Goal: Find specific page/section: Find specific page/section

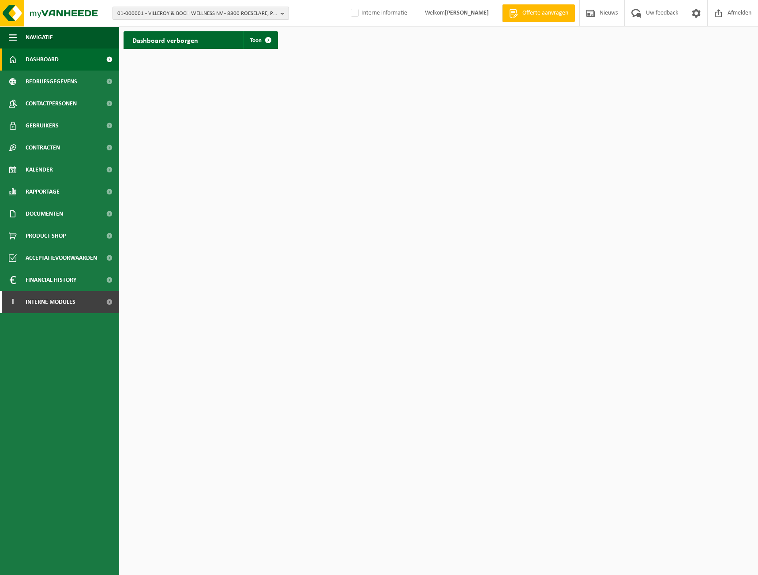
click at [181, 15] on span "01-000001 - VILLEROY & BOCH WELLNESS NV - 8800 ROESELARE, POPULIERSTRAAT 1" at bounding box center [197, 13] width 160 height 13
paste input "01-000002"
type input "01-000002"
click at [187, 46] on li "01-000002 - CNOCKAERT GARAGE NV - 9700 OUDENAARDE, RONSEWEG 15" at bounding box center [201, 40] width 172 height 11
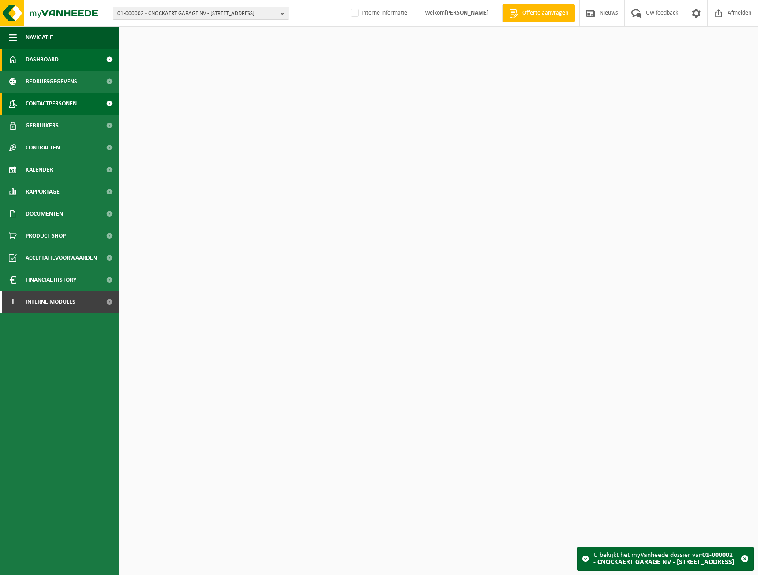
click at [53, 114] on span "Contactpersonen" at bounding box center [51, 104] width 51 height 22
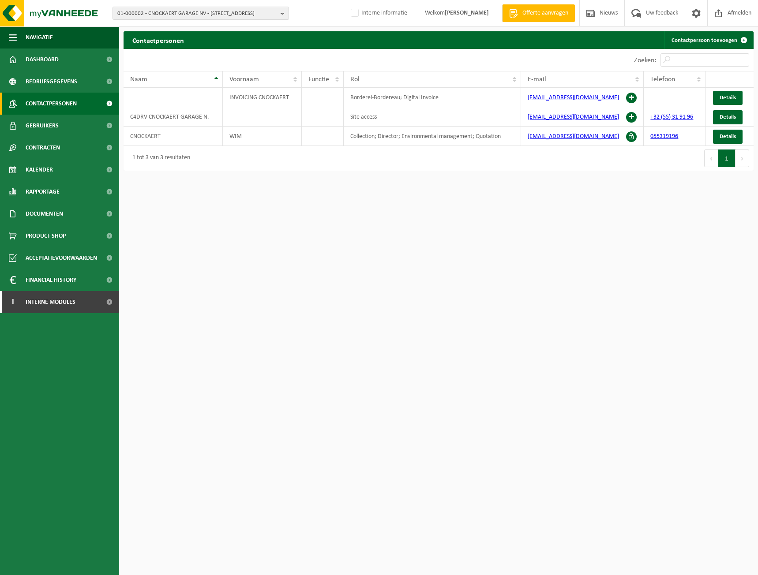
click at [52, 127] on span "Gebruikers" at bounding box center [42, 126] width 33 height 22
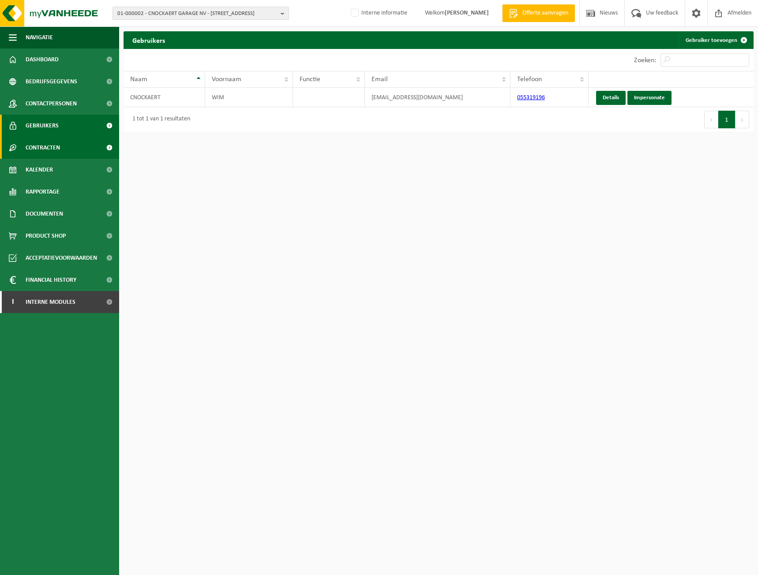
click at [50, 147] on span "Contracten" at bounding box center [43, 148] width 34 height 22
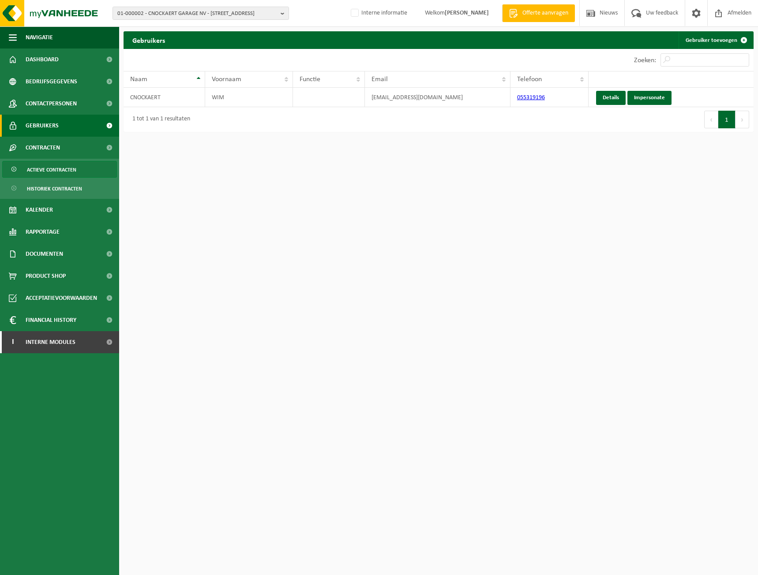
click at [62, 171] on span "Actieve contracten" at bounding box center [51, 169] width 49 height 17
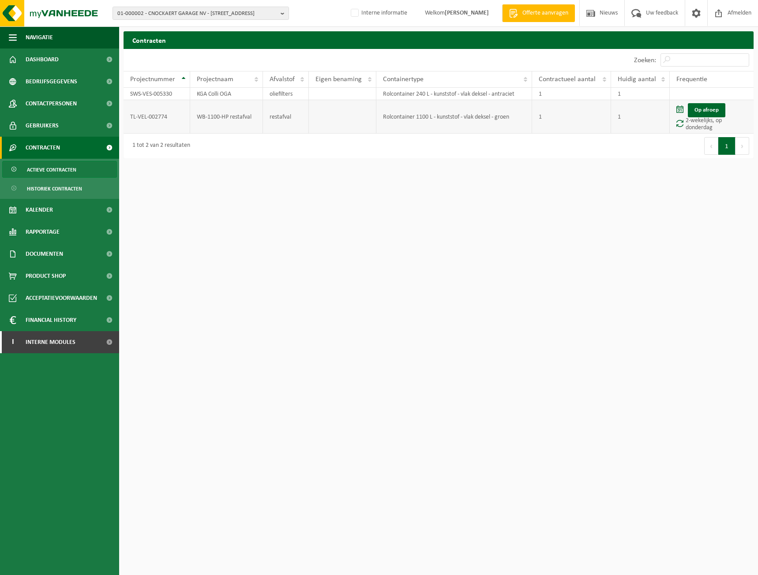
click at [234, 112] on td "WB-1100-HP restafval" at bounding box center [226, 117] width 73 height 34
click at [218, 117] on td "WB-1100-HP restafval" at bounding box center [226, 117] width 73 height 34
click at [156, 123] on td "TL-VEL-002774" at bounding box center [157, 117] width 67 height 34
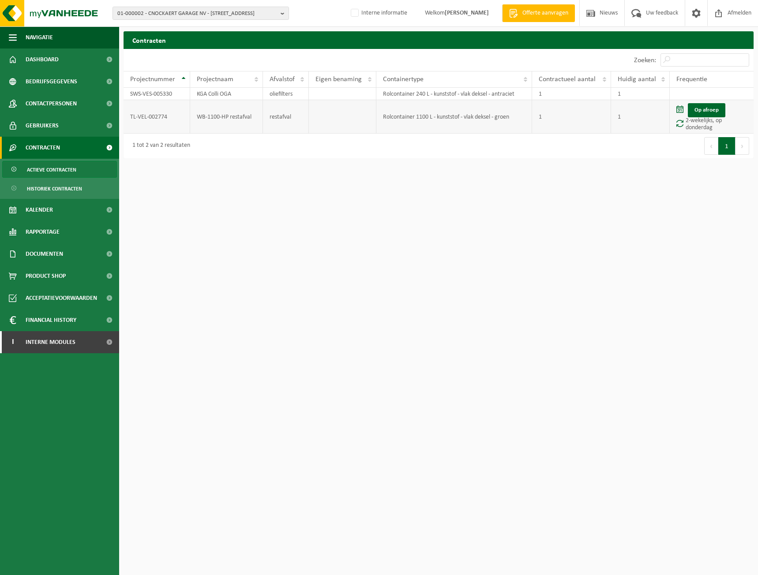
click at [153, 114] on td "TL-VEL-002774" at bounding box center [157, 117] width 67 height 34
click at [257, 127] on td "WB-1100-HP restafval" at bounding box center [226, 117] width 73 height 34
click at [214, 117] on td "WB-1100-HP restafval" at bounding box center [226, 117] width 73 height 34
click at [139, 117] on td "TL-VEL-002774" at bounding box center [157, 117] width 67 height 34
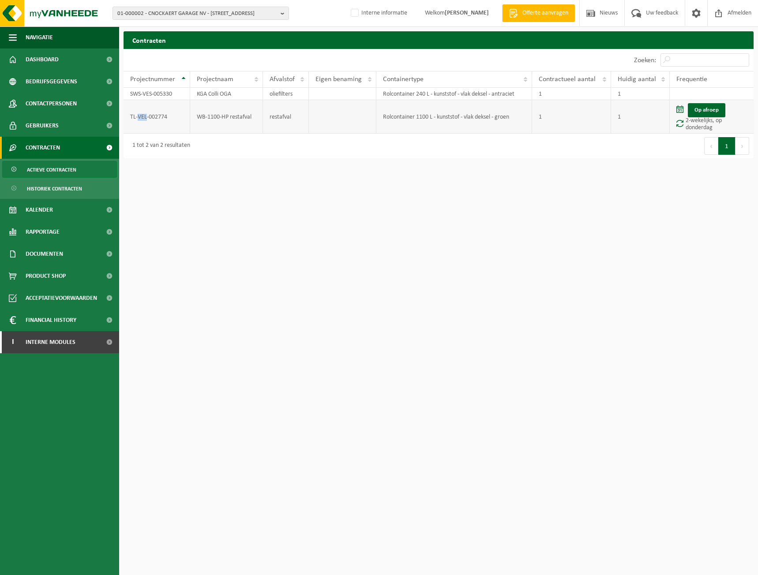
click at [139, 117] on td "TL-VEL-002774" at bounding box center [157, 117] width 67 height 34
click at [139, 116] on td "TL-VEL-002774" at bounding box center [157, 117] width 67 height 34
copy td "TL-VEL-002774"
